Goal: Task Accomplishment & Management: Manage account settings

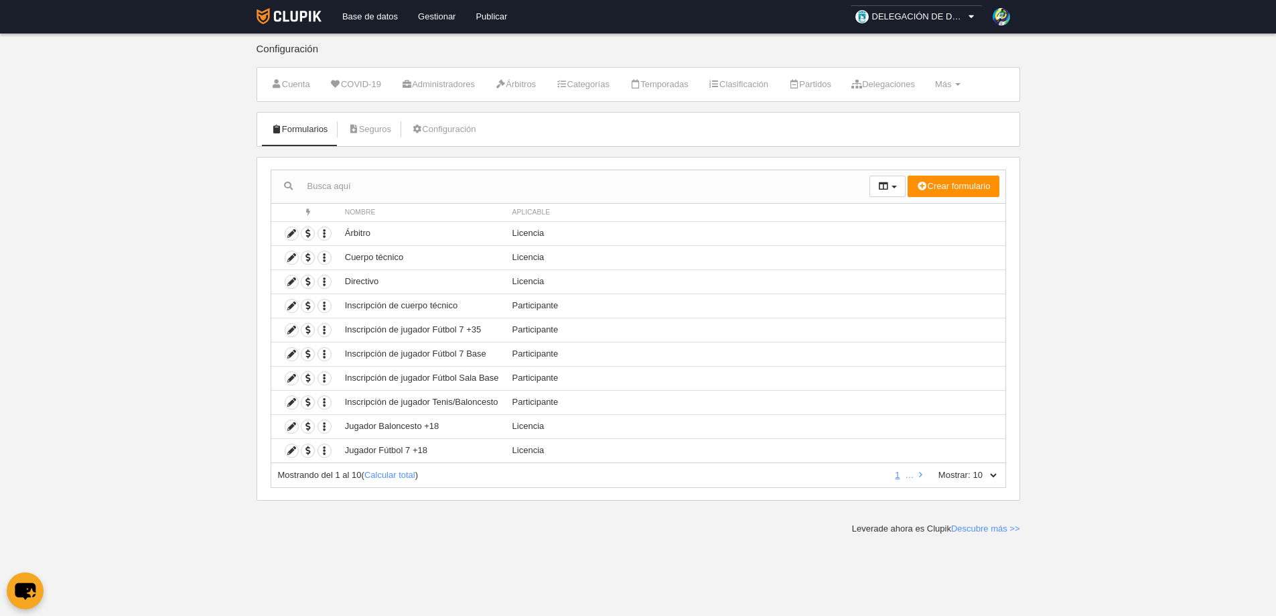
click at [991, 479] on select "10 25 50 100 500" at bounding box center [985, 475] width 28 height 12
select select "25"
click at [971, 469] on select "10 25 50 100 500" at bounding box center [985, 475] width 28 height 12
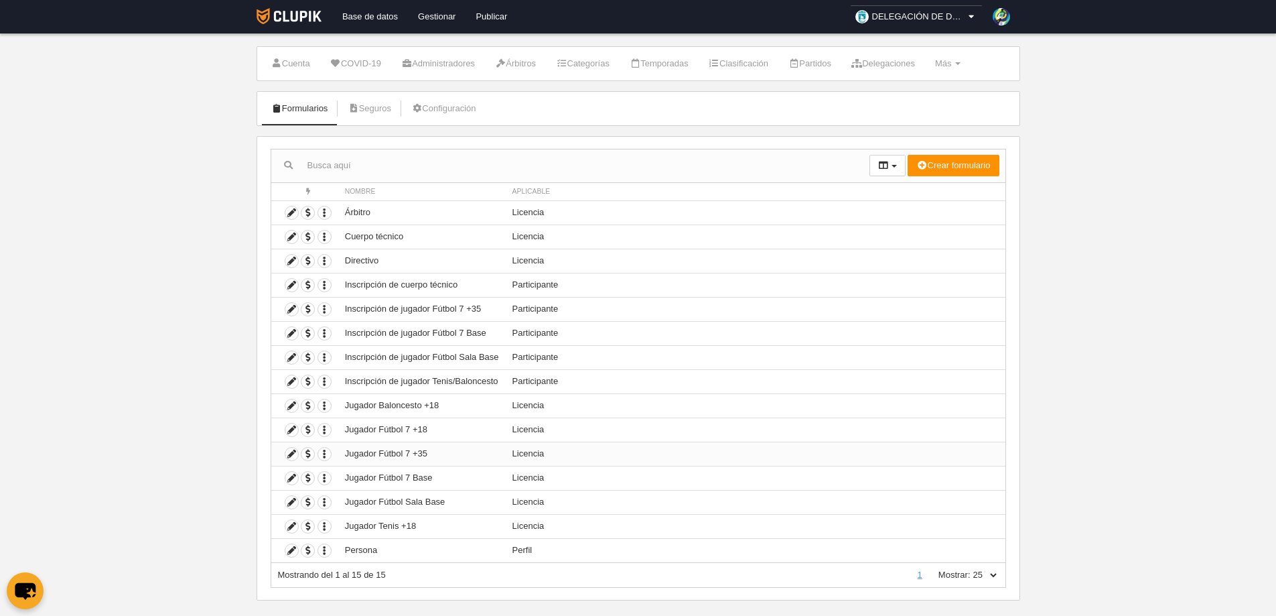
scroll to position [40, 0]
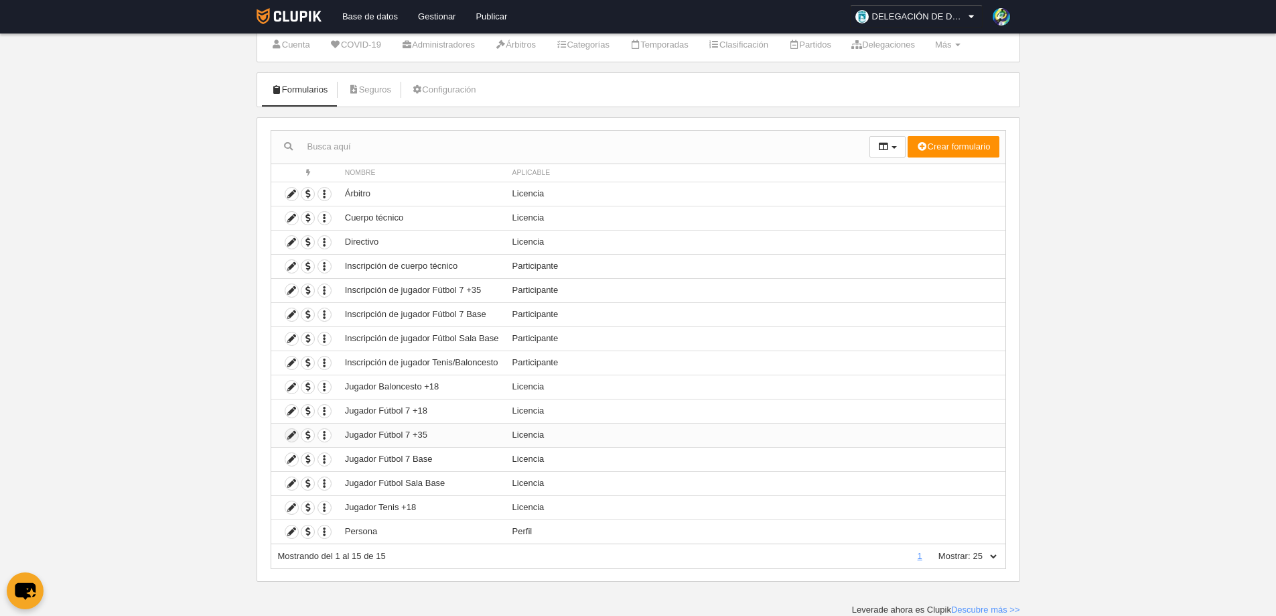
click at [292, 434] on icon at bounding box center [291, 435] width 13 height 13
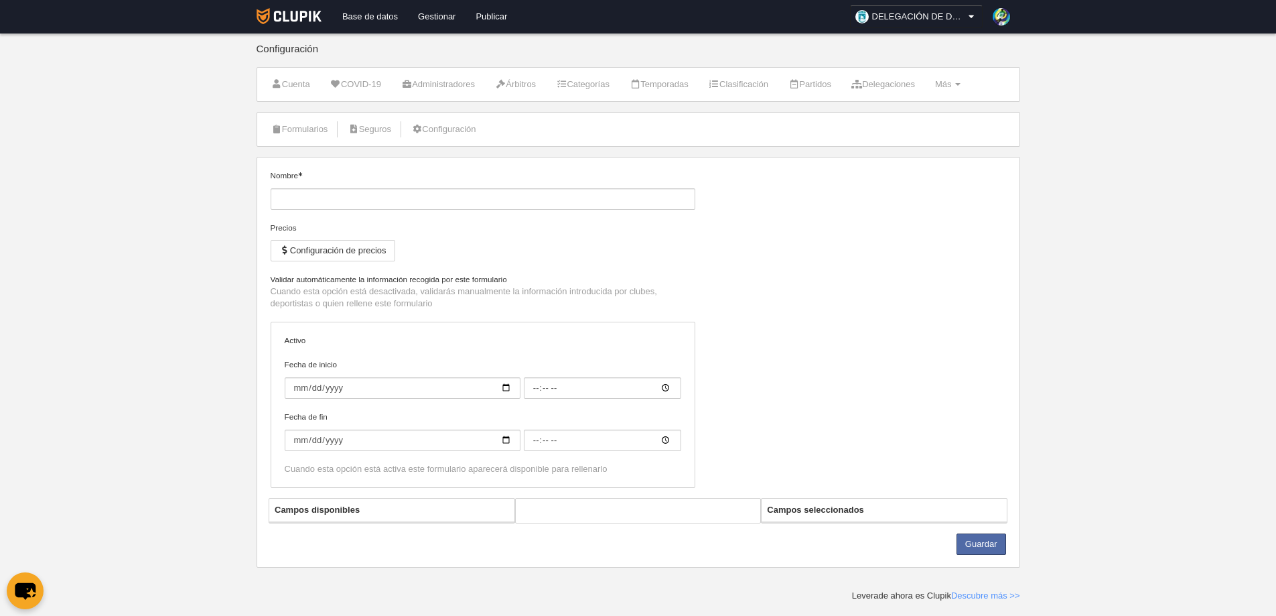
type input "Jugador Fútbol 7 +35"
checkbox input "true"
type input "[DATE]"
type input "00:00"
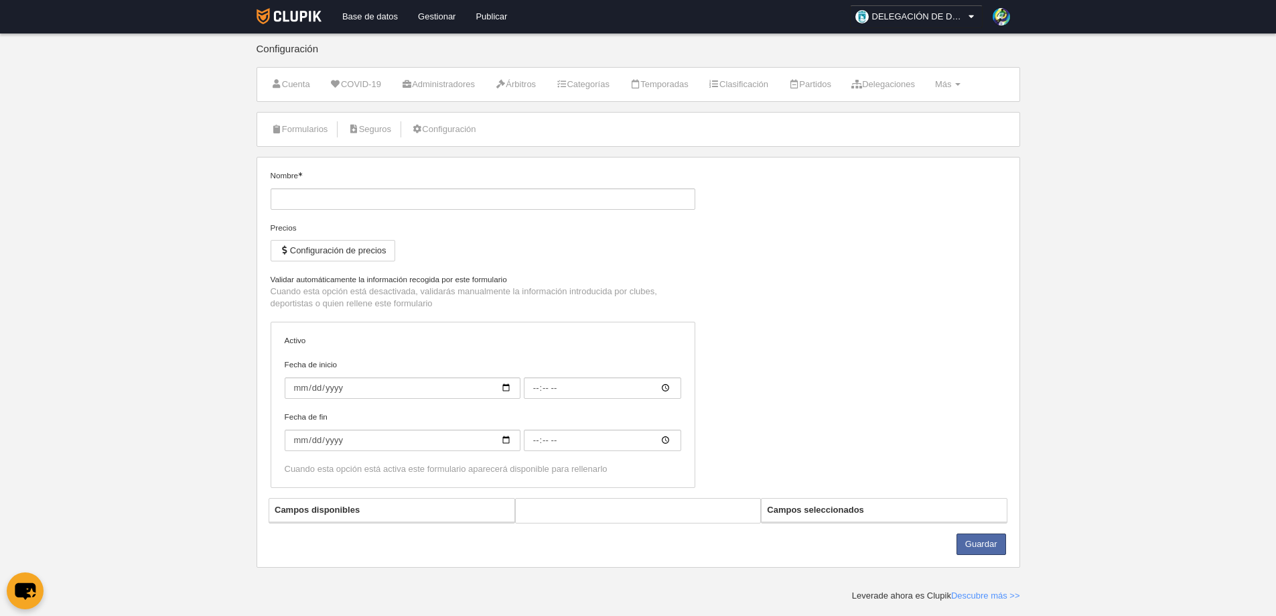
type input "[DATE]"
type input "00:00"
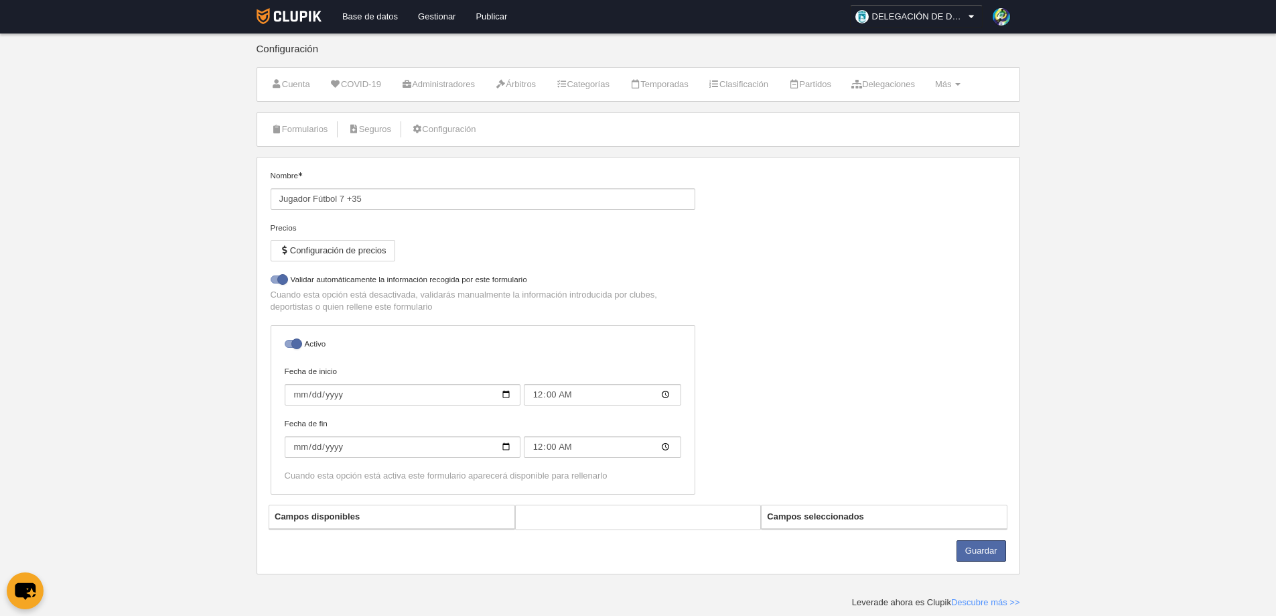
select select "selected"
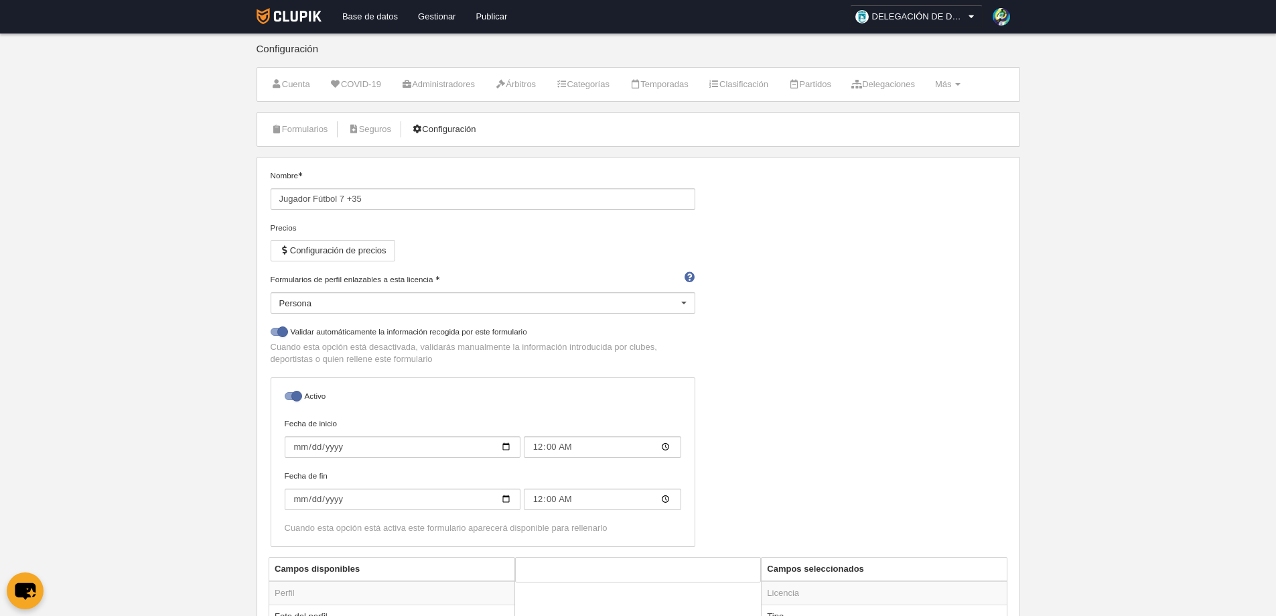
click at [462, 120] on link "Configuración" at bounding box center [443, 129] width 79 height 20
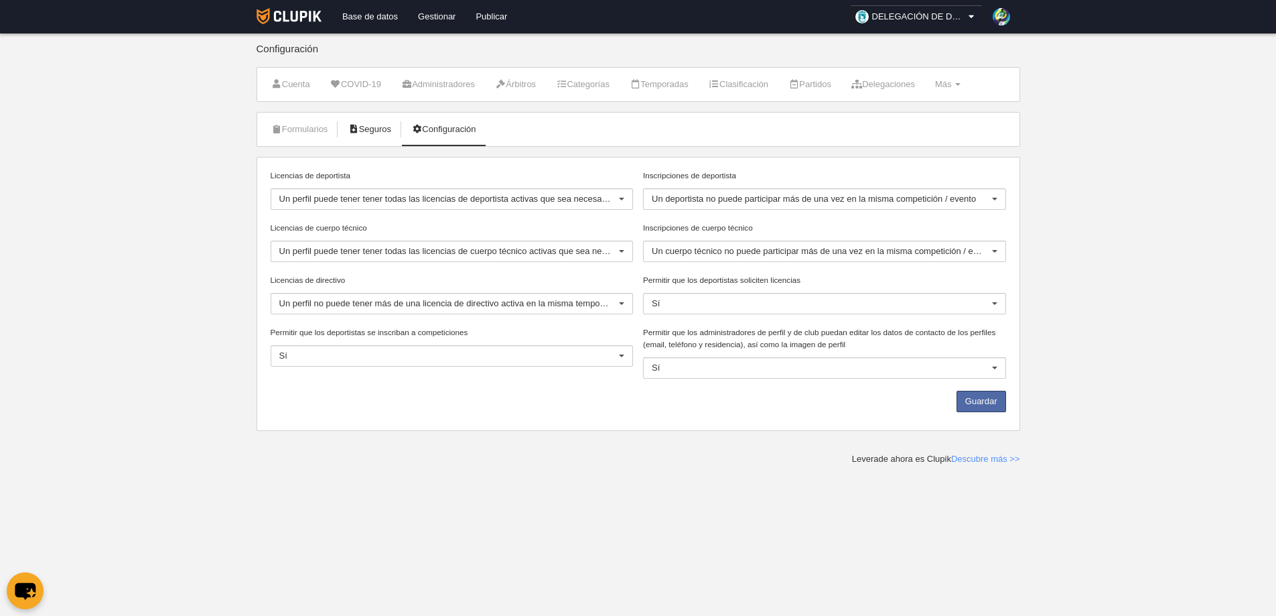
click at [387, 133] on link "Seguros" at bounding box center [369, 129] width 58 height 20
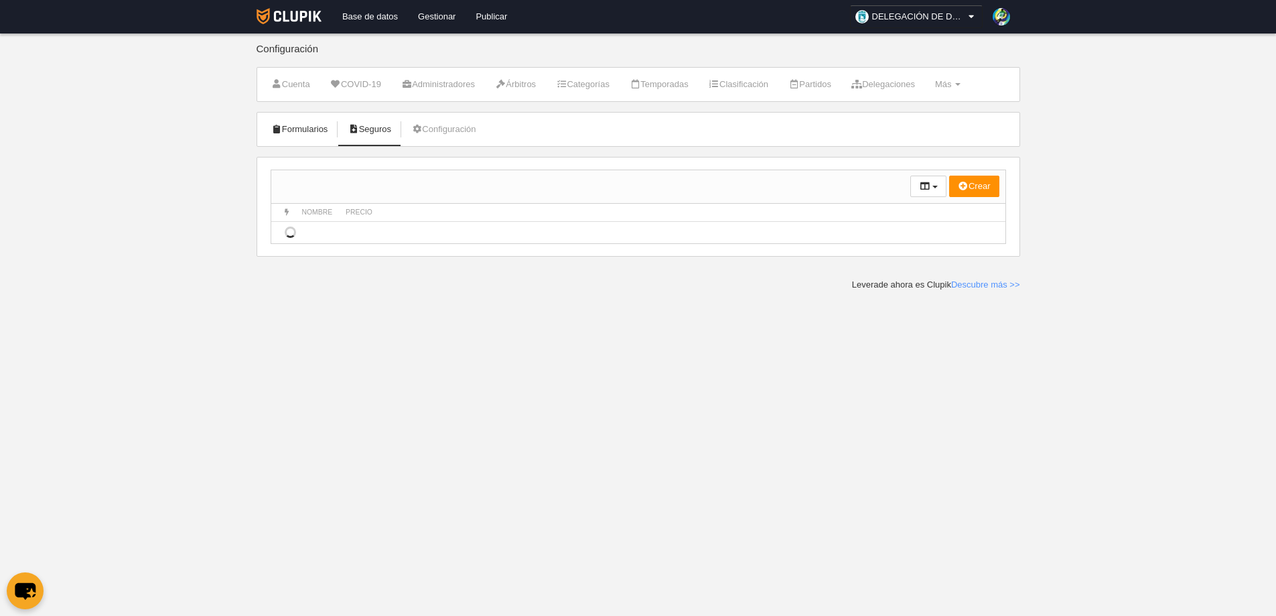
click at [296, 119] on link "Formularios" at bounding box center [300, 129] width 72 height 20
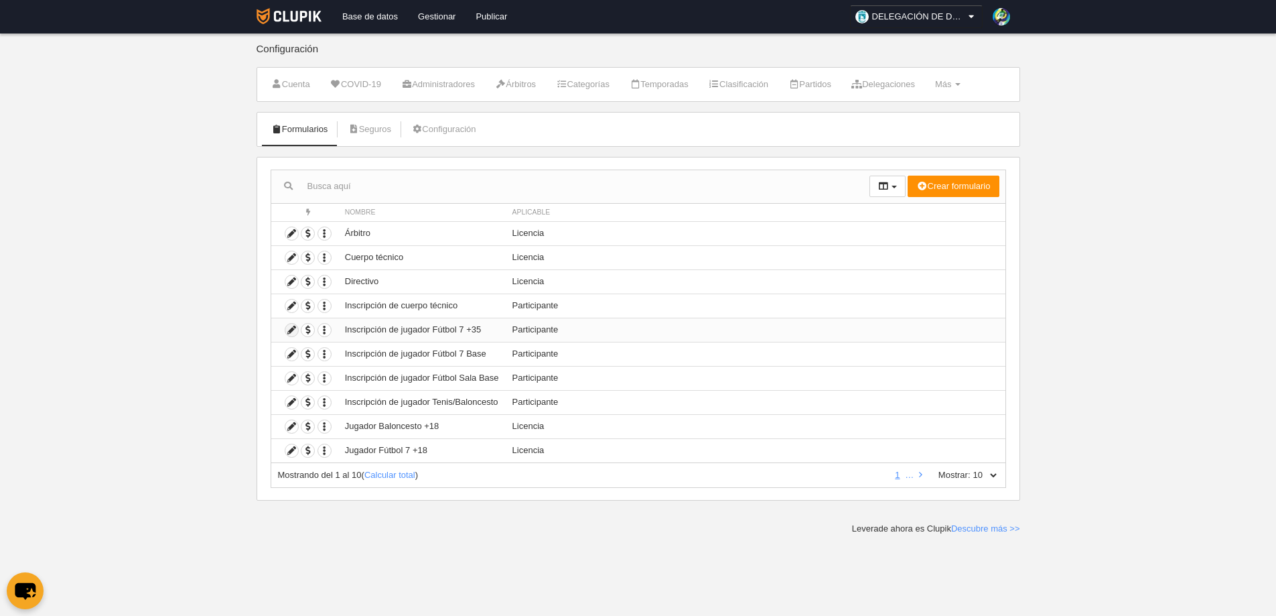
click at [290, 326] on icon at bounding box center [291, 330] width 13 height 13
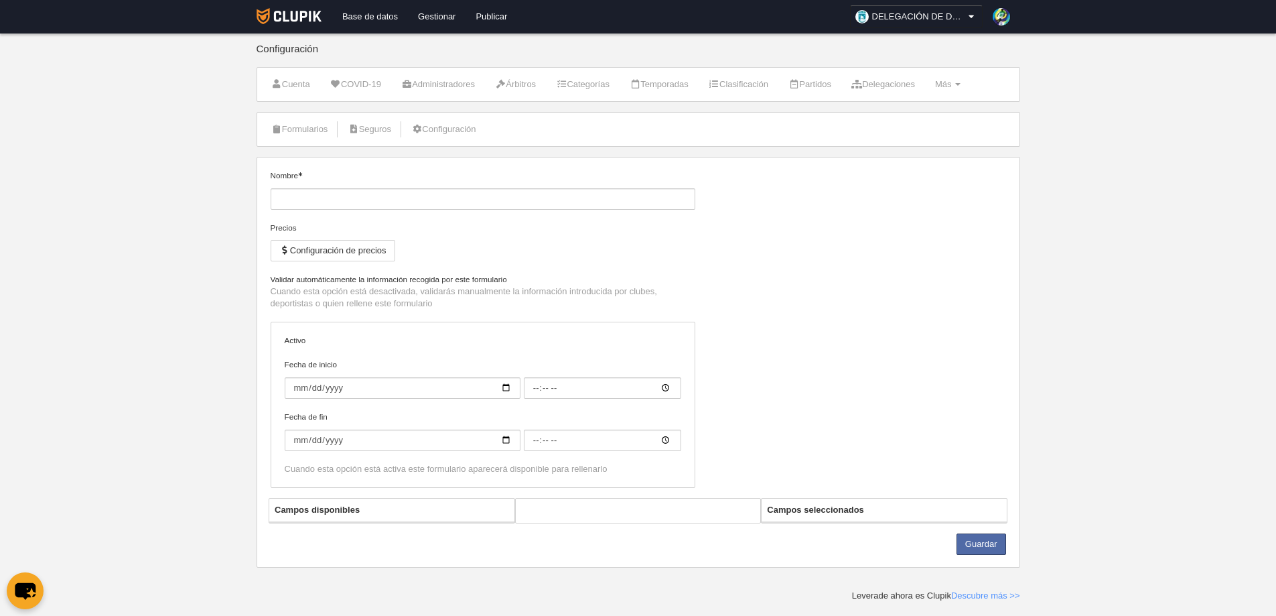
type input "Inscripción de jugador Fútbol 7 +35"
checkbox input "true"
type input "[DATE]"
type input "06:00"
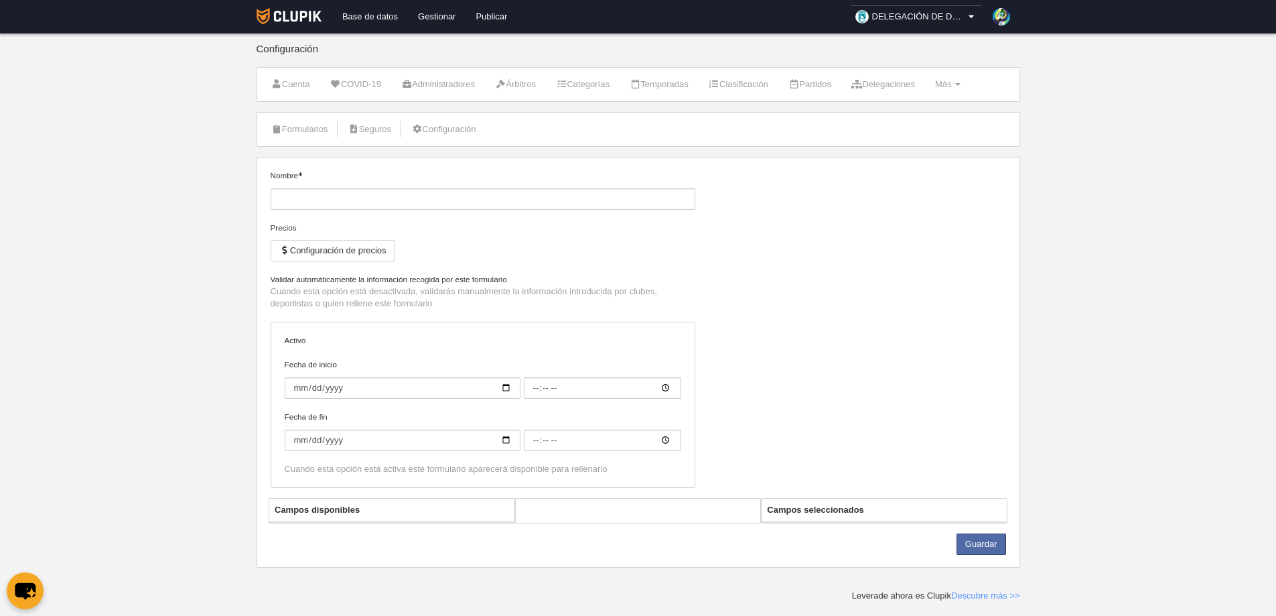
type input "[DATE]"
type input "06:00"
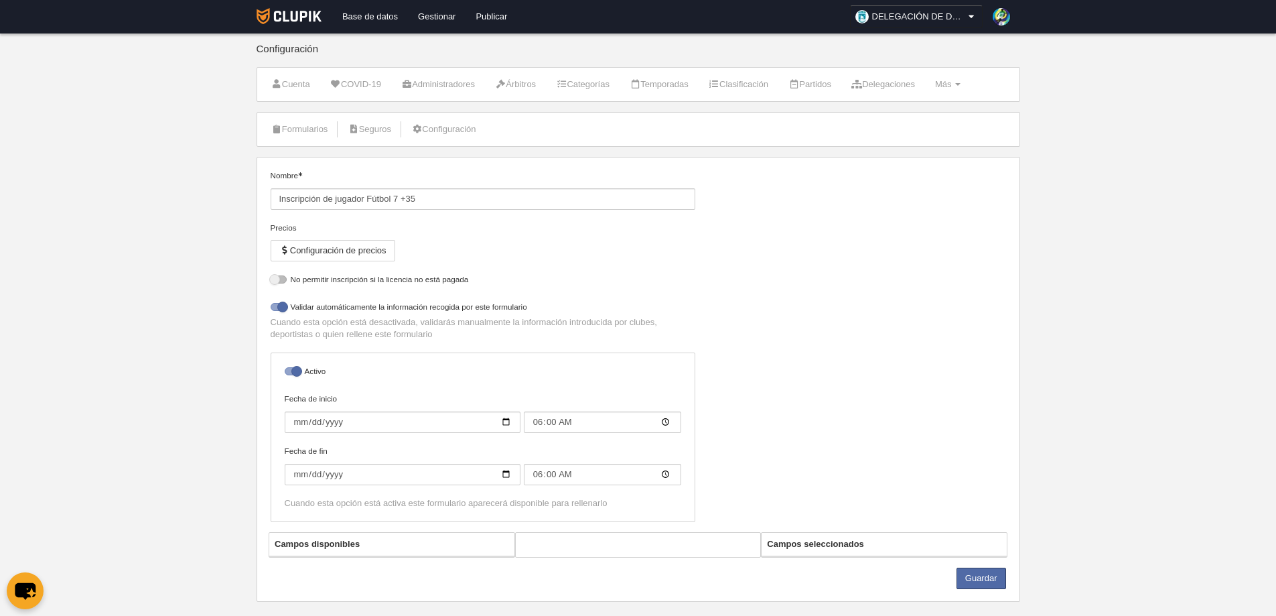
select select "selected"
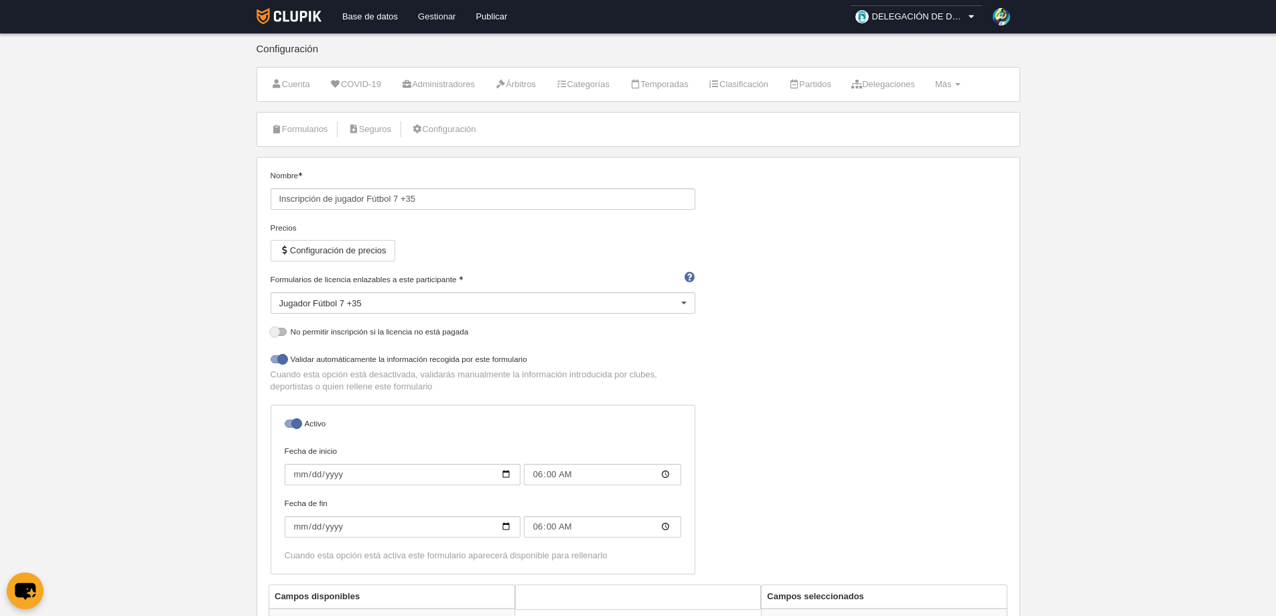
click at [441, 15] on link "Gestionar" at bounding box center [437, 16] width 58 height 33
